Goal: Check status: Check status

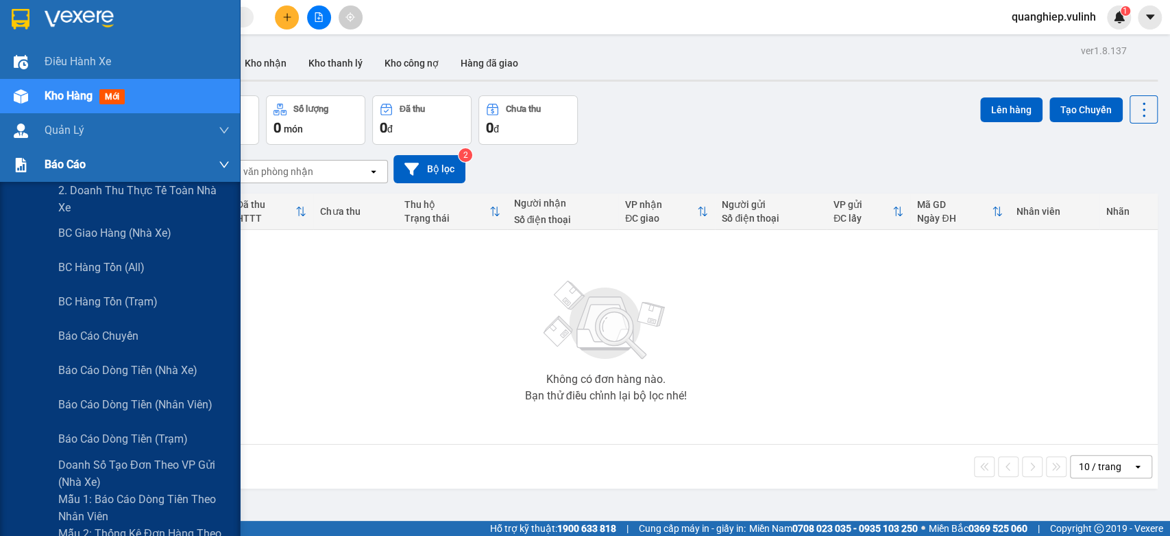
click at [60, 164] on span "Báo cáo" at bounding box center [65, 164] width 41 height 17
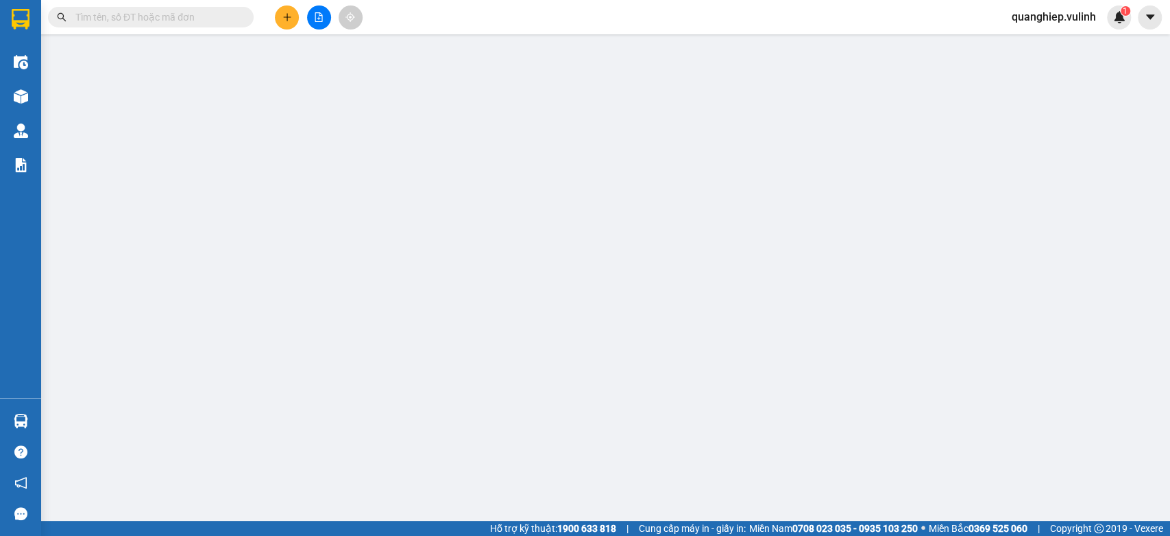
click at [136, 12] on input "text" at bounding box center [156, 17] width 162 height 15
paste input "VPCT2508120009"
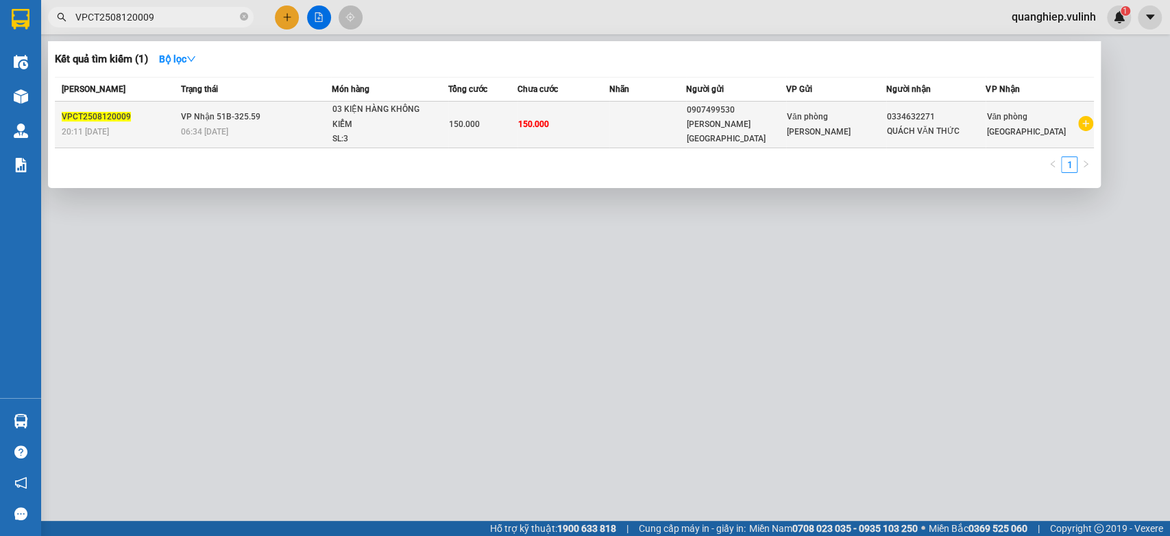
type input "VPCT2508120009"
click at [103, 118] on span "VPCT2508120009" at bounding box center [96, 117] width 69 height 10
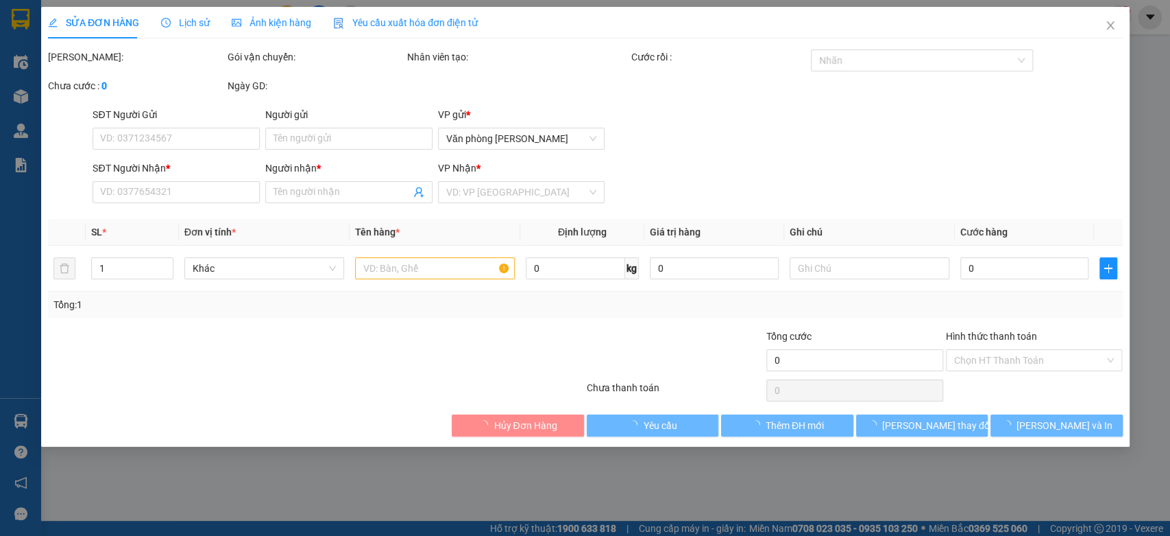
type input "0907499530"
type input "[PERSON_NAME][GEOGRAPHIC_DATA]"
type input "0334632271"
type input "QUÁCH VĂN THỨC"
type input "150.000"
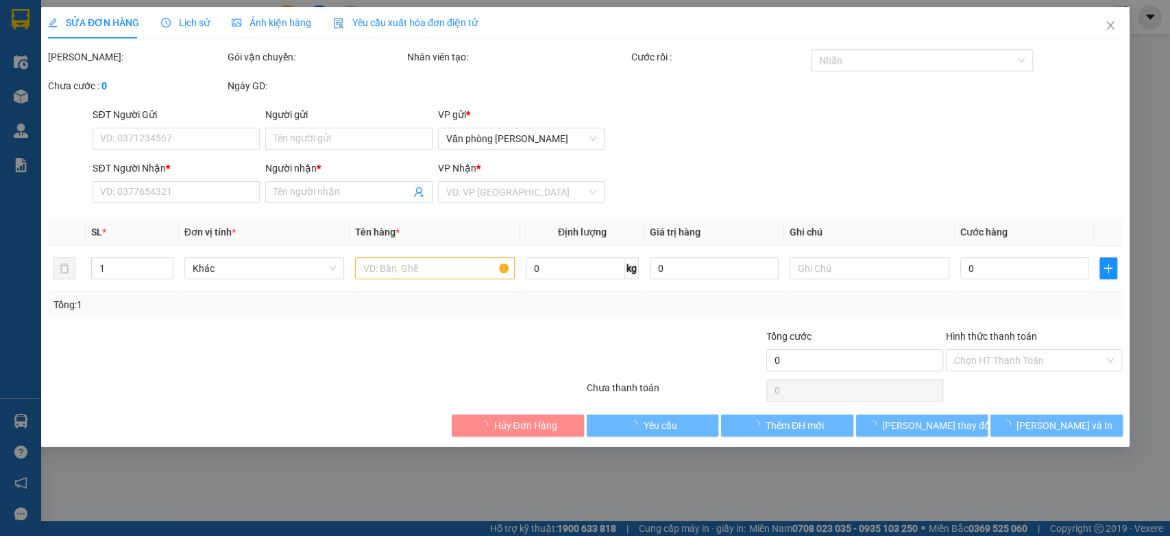
type input "150.000"
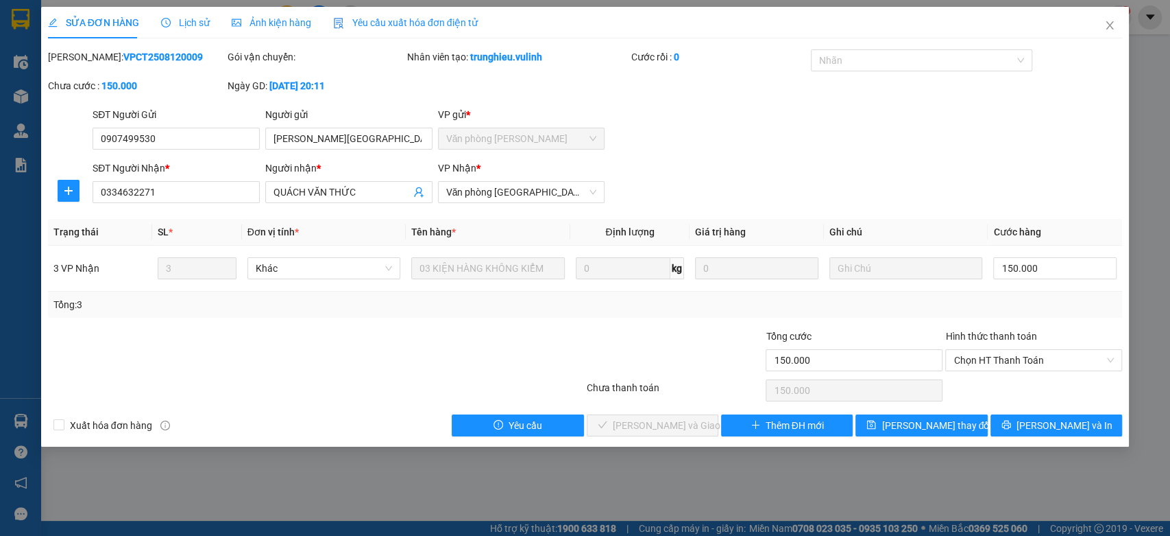
click at [181, 26] on span "Lịch sử" at bounding box center [185, 22] width 49 height 11
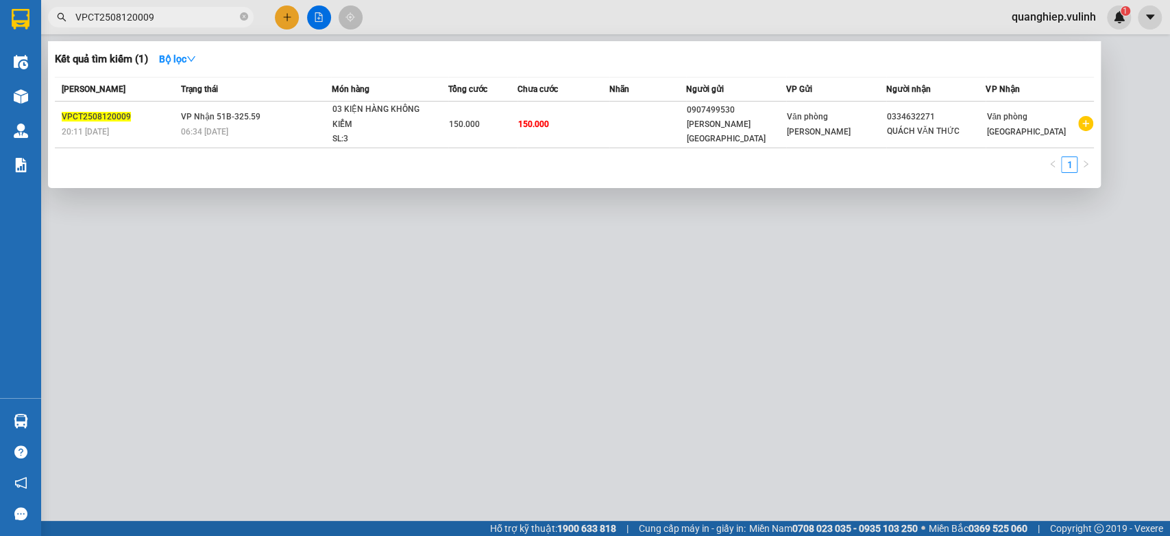
drag, startPoint x: 164, startPoint y: 20, endPoint x: 72, endPoint y: 5, distance: 93.0
click at [72, 5] on div "Kết quả tìm kiếm ( 1 ) Bộ lọc Mã ĐH Trạng thái Món hàng Tổng cước Chưa cước Nhã…" at bounding box center [133, 17] width 267 height 24
